Goal: Task Accomplishment & Management: Use online tool/utility

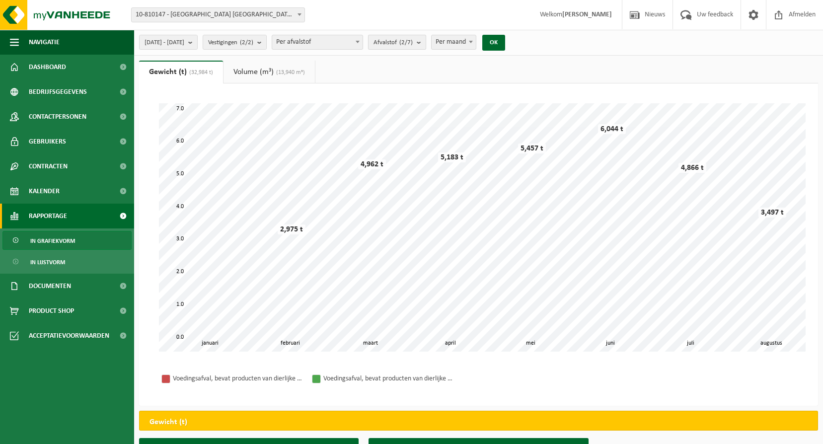
click at [413, 47] on span "Afvalstof (2/7)" at bounding box center [392, 42] width 39 height 15
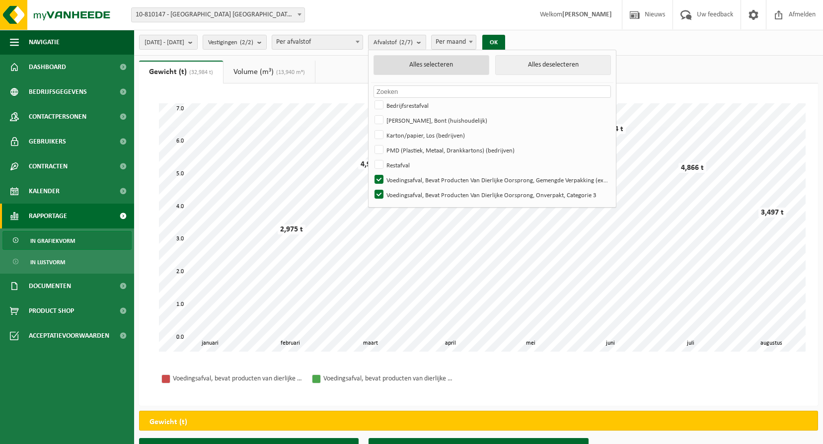
click at [454, 66] on button "Alles selecteren" at bounding box center [431, 65] width 116 height 20
checkbox input "true"
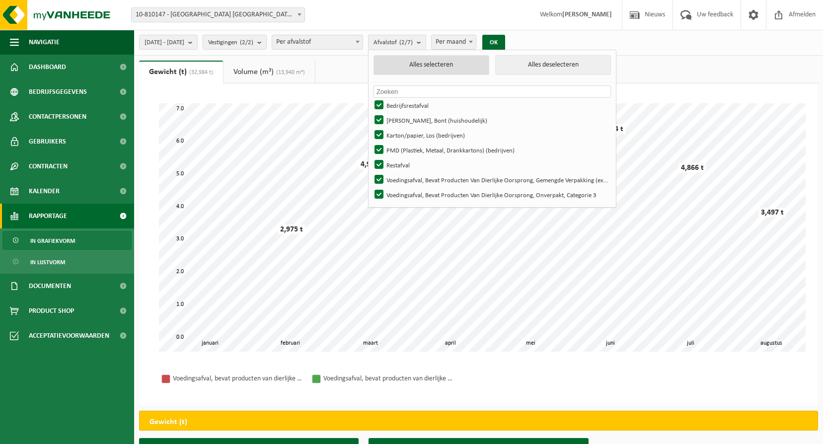
checkbox input "true"
click at [505, 42] on button "OK" at bounding box center [493, 43] width 23 height 16
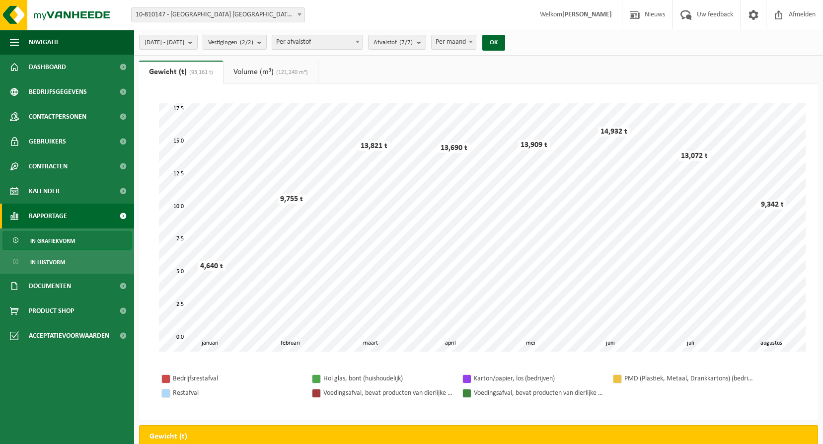
click at [253, 43] on count "(2/2)" at bounding box center [246, 42] width 13 height 6
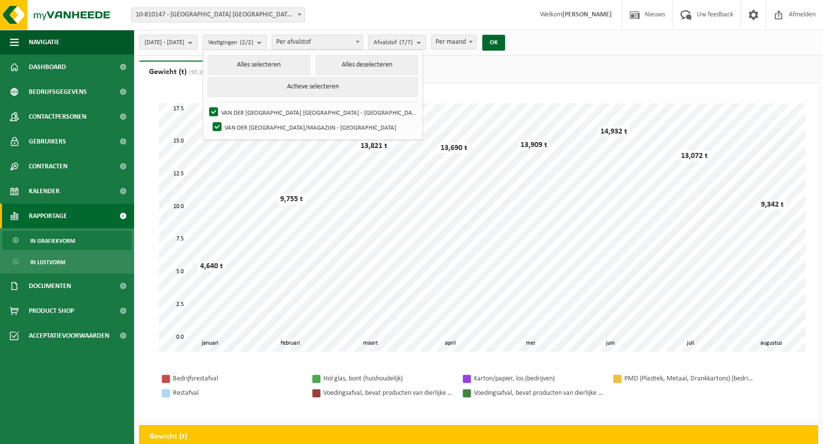
click at [544, 81] on ul "Gewicht (t) (93,161 t) Volume (m³) (121,240 m³)" at bounding box center [478, 72] width 679 height 23
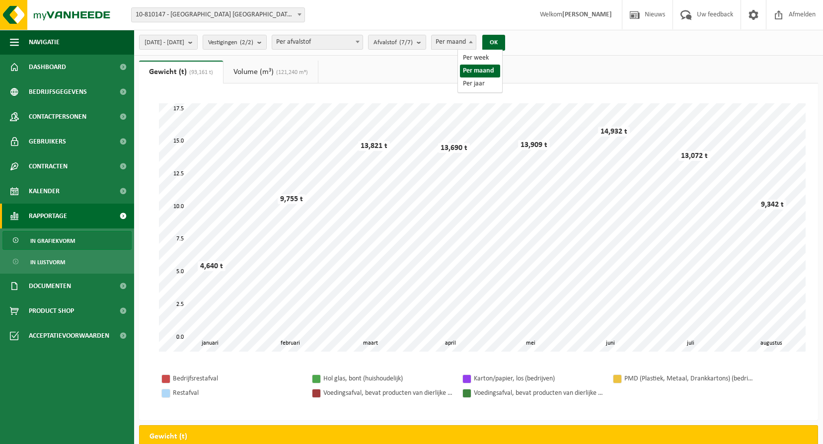
click at [476, 43] on span "Per maand" at bounding box center [453, 42] width 44 height 14
click at [476, 39] on span "Per jaar" at bounding box center [453, 42] width 44 height 14
select select "1"
click at [56, 255] on span "In lijstvorm" at bounding box center [47, 262] width 35 height 19
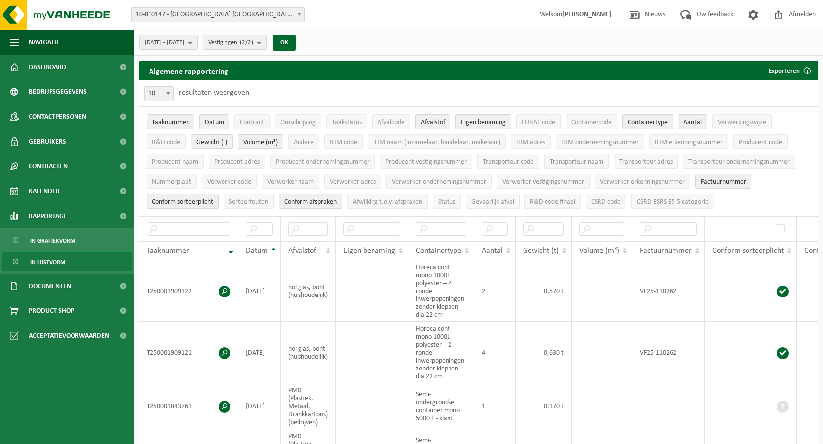
click at [59, 259] on span "In lijstvorm" at bounding box center [47, 262] width 35 height 19
click at [780, 73] on button "Exporteren" at bounding box center [789, 71] width 56 height 20
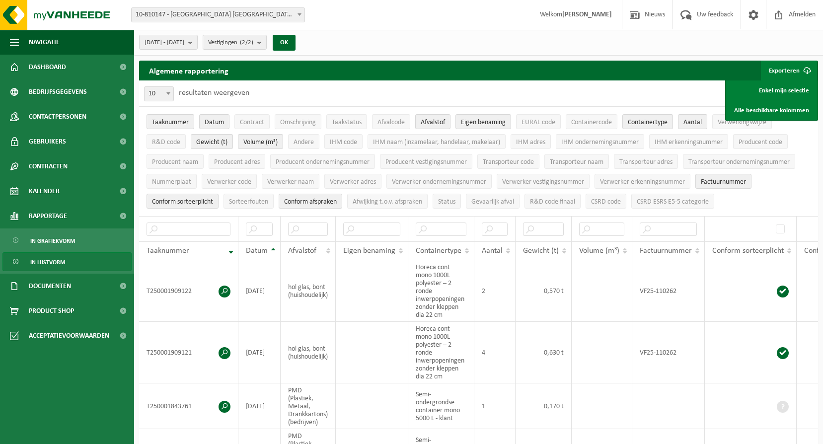
click at [654, 91] on div "10 25 50 100 10 resultaten weergeven" at bounding box center [478, 93] width 679 height 26
click at [657, 41] on div "2025-01-01 - 2025-08-28 Huidige maand Vorige maand Laatste 6 maanden Huidig jaa…" at bounding box center [478, 43] width 689 height 26
click at [471, 31] on div "2025-01-01 - 2025-08-28 Huidige maand Vorige maand Laatste 6 maanden Huidig jaa…" at bounding box center [478, 43] width 689 height 26
click at [817, 73] on div "Exporteren Enkel mijn selectie Alle beschikbare kolommen" at bounding box center [789, 71] width 58 height 20
click at [808, 69] on span "submit" at bounding box center [807, 71] width 20 height 20
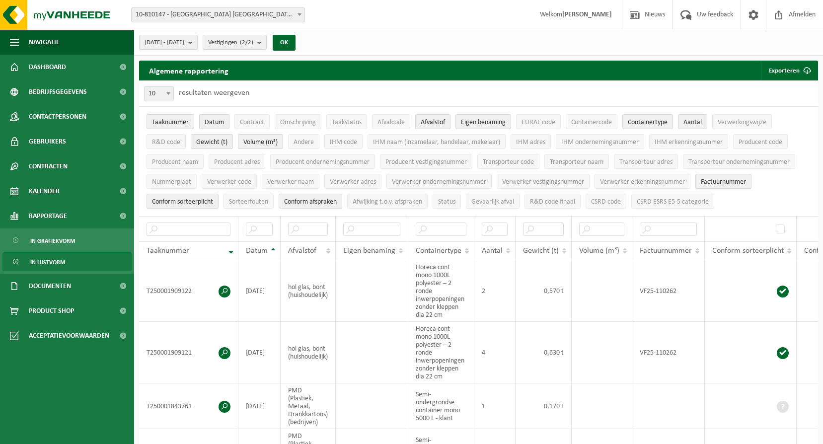
click at [432, 119] on span "Afvalstof" at bounding box center [433, 122] width 24 height 7
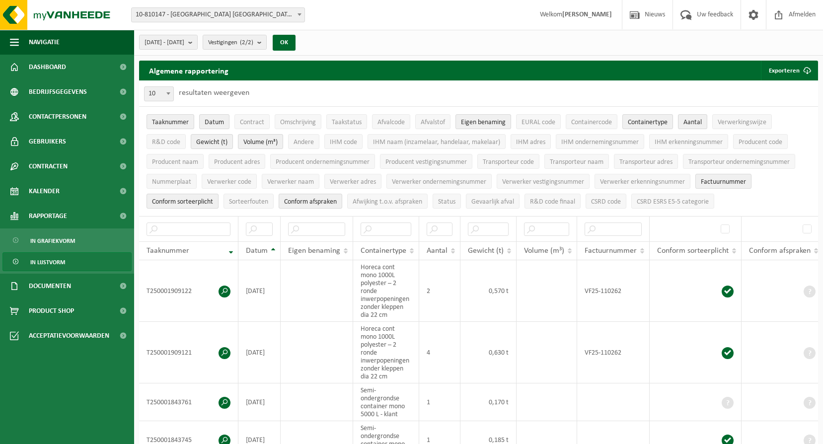
click at [65, 258] on link "In lijstvorm" at bounding box center [66, 261] width 129 height 19
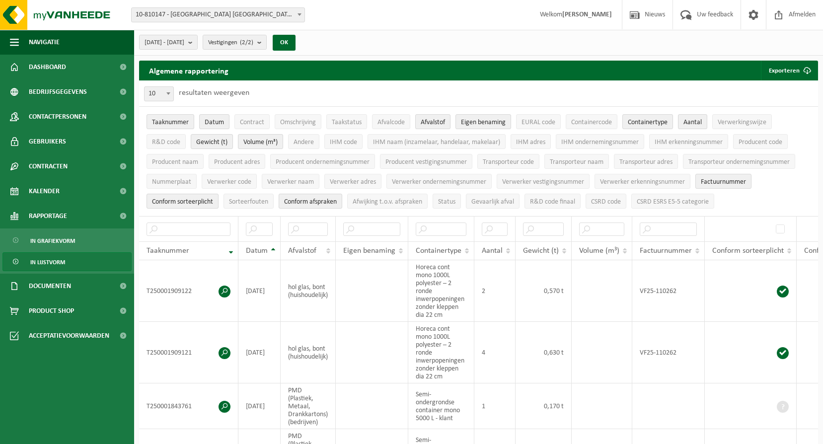
click at [59, 230] on ul "In grafiekvorm In lijstvorm" at bounding box center [67, 250] width 134 height 45
click at [64, 239] on span "In grafiekvorm" at bounding box center [52, 240] width 45 height 19
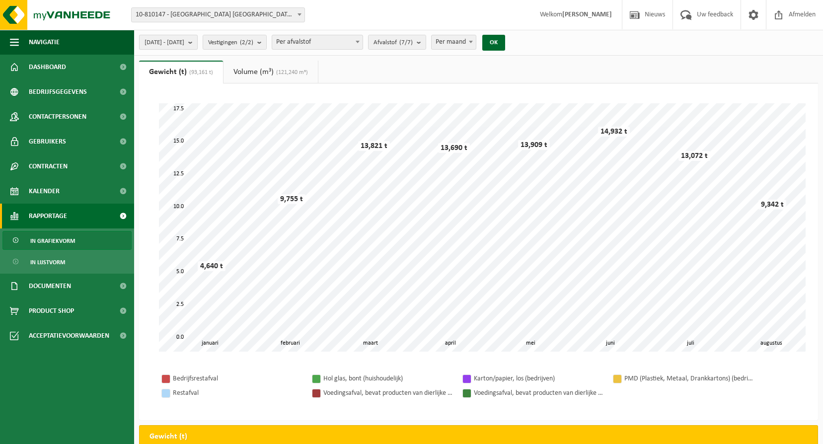
click at [184, 42] on span "[DATE] - [DATE]" at bounding box center [164, 42] width 40 height 15
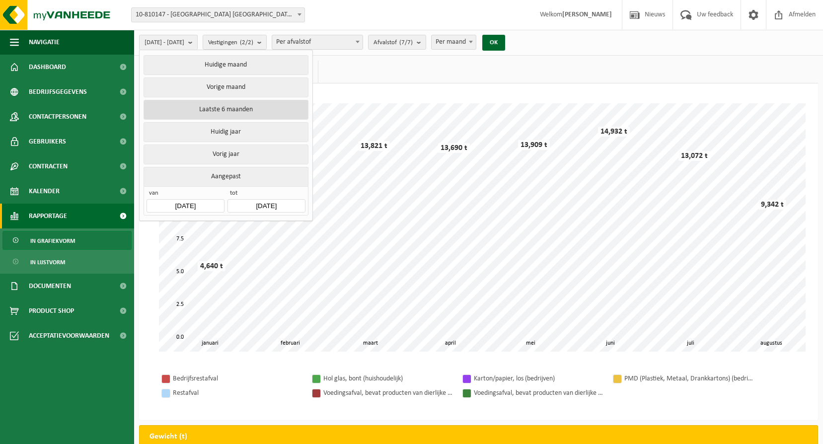
click at [238, 108] on button "Laatste 6 maanden" at bounding box center [225, 110] width 164 height 20
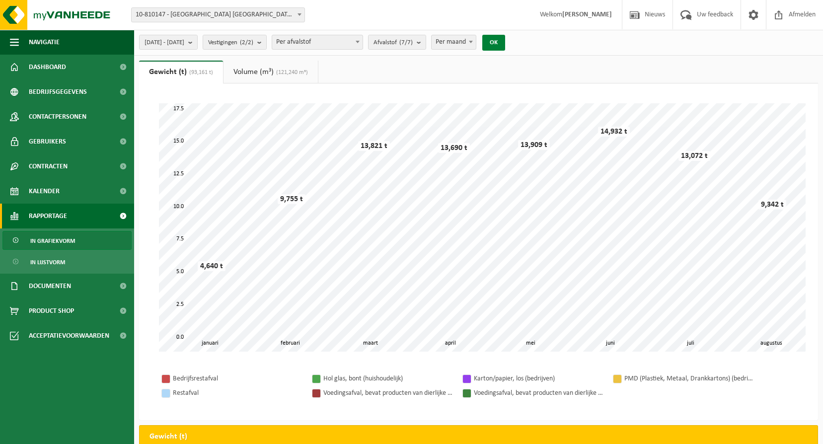
click at [505, 48] on button "OK" at bounding box center [493, 43] width 23 height 16
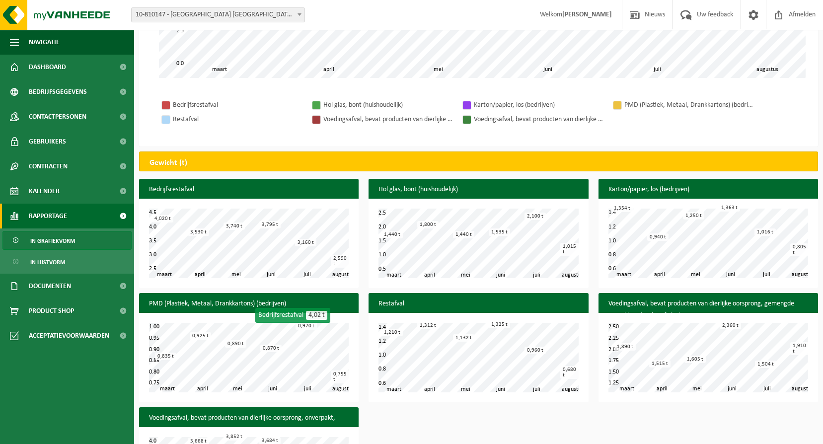
scroll to position [363, 0]
